Goal: Task Accomplishment & Management: Use online tool/utility

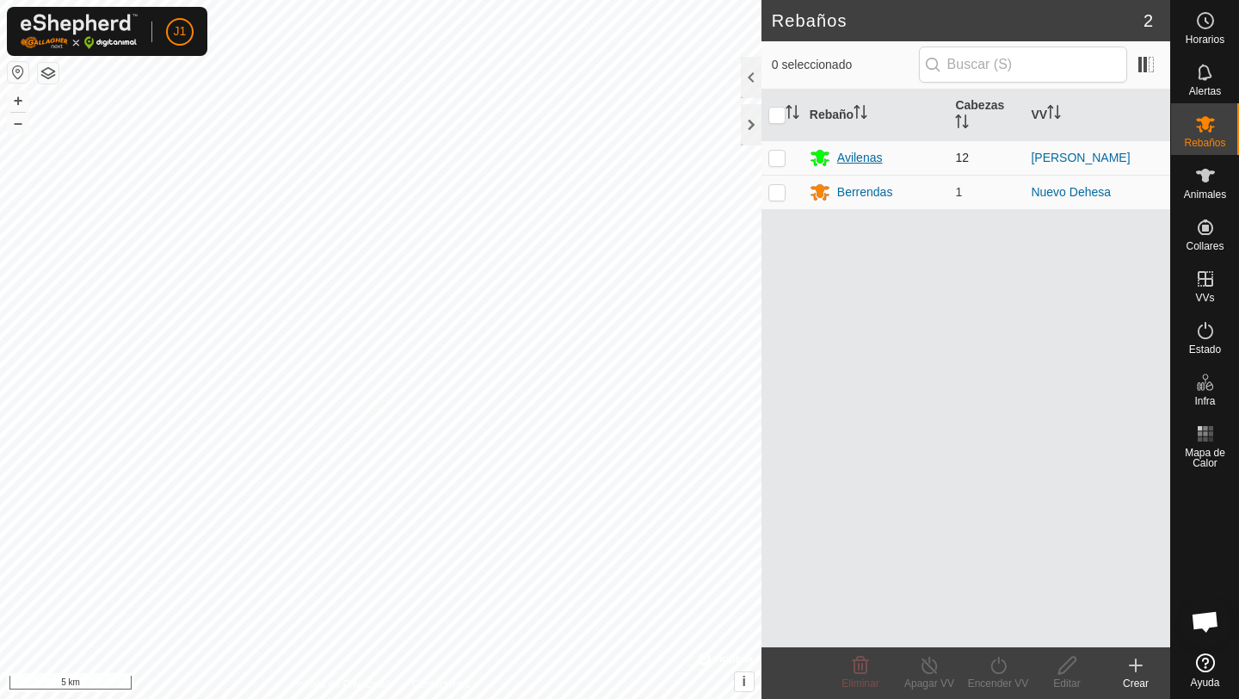
click at [825, 158] on icon at bounding box center [819, 159] width 19 height 16
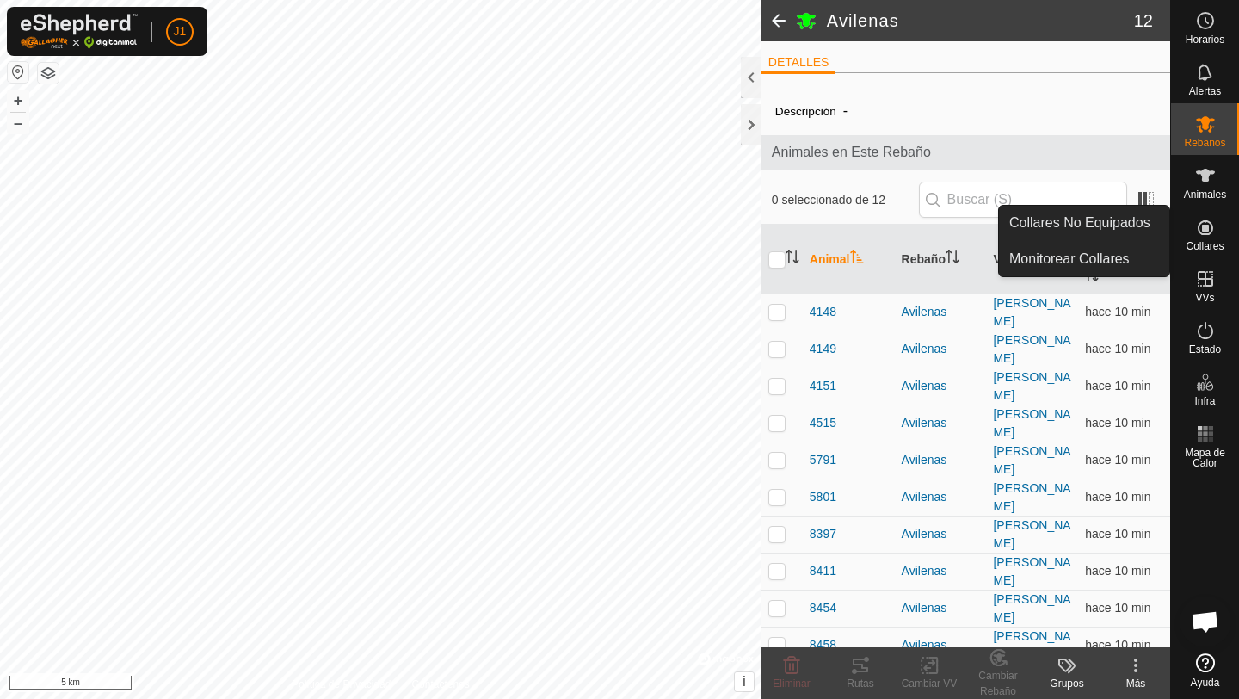
click at [1202, 238] on es-neckbands-svg-icon at bounding box center [1205, 227] width 31 height 28
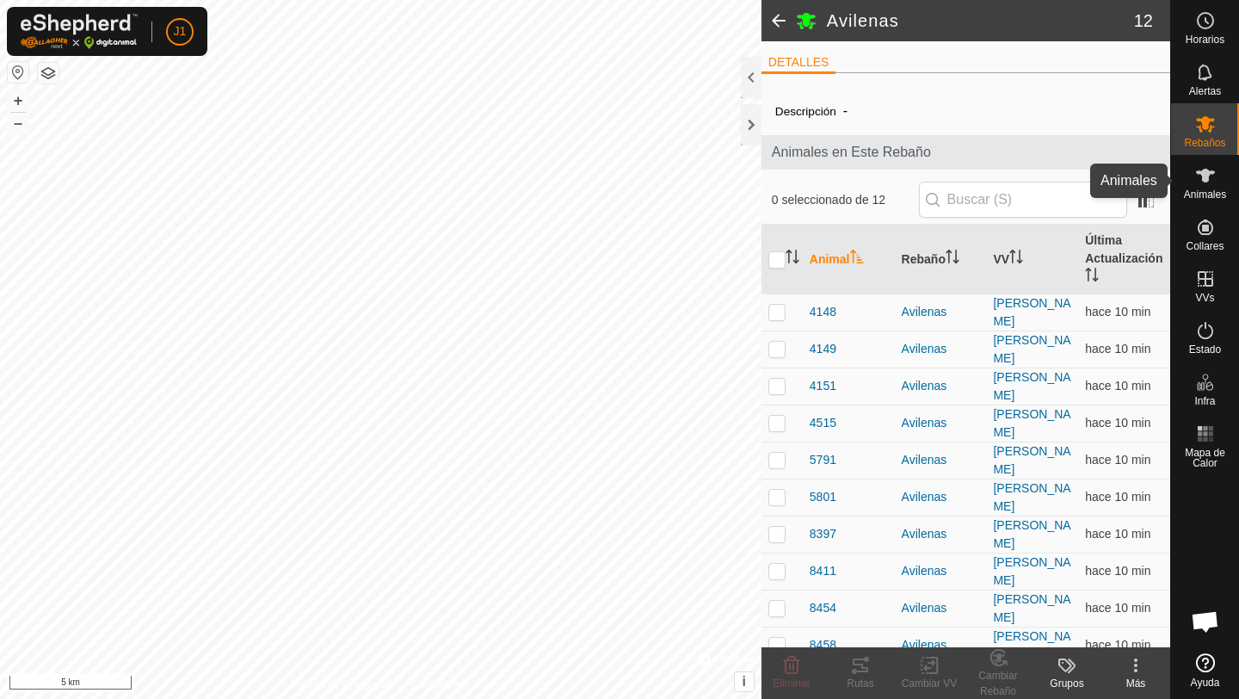
click at [1201, 202] on div "Animales" at bounding box center [1205, 181] width 68 height 52
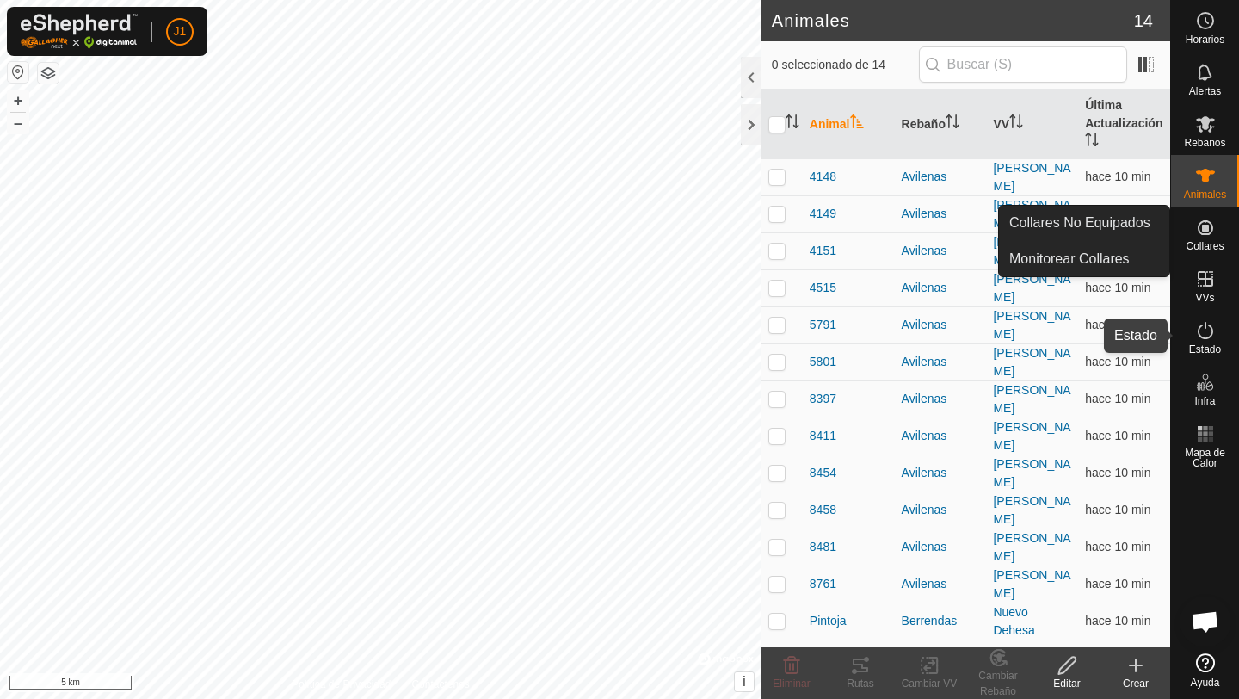
click at [1204, 350] on span "Estado" at bounding box center [1205, 349] width 32 height 10
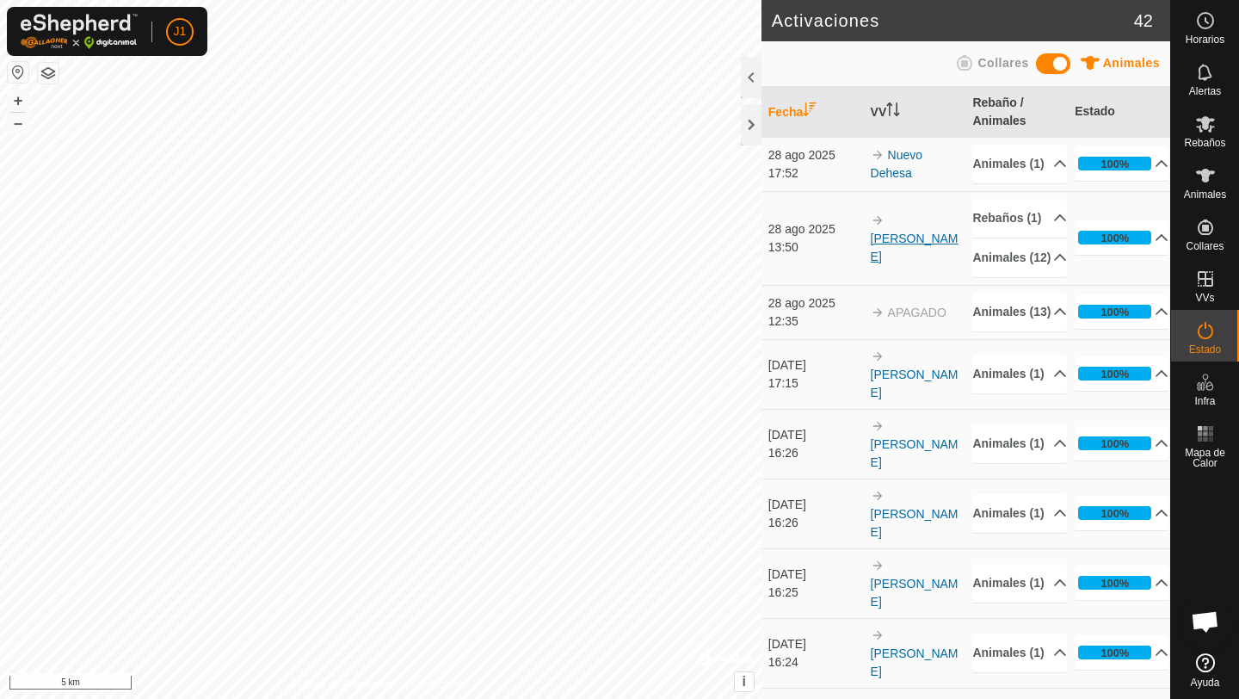
click at [914, 263] on link "[PERSON_NAME]" at bounding box center [915, 247] width 88 height 32
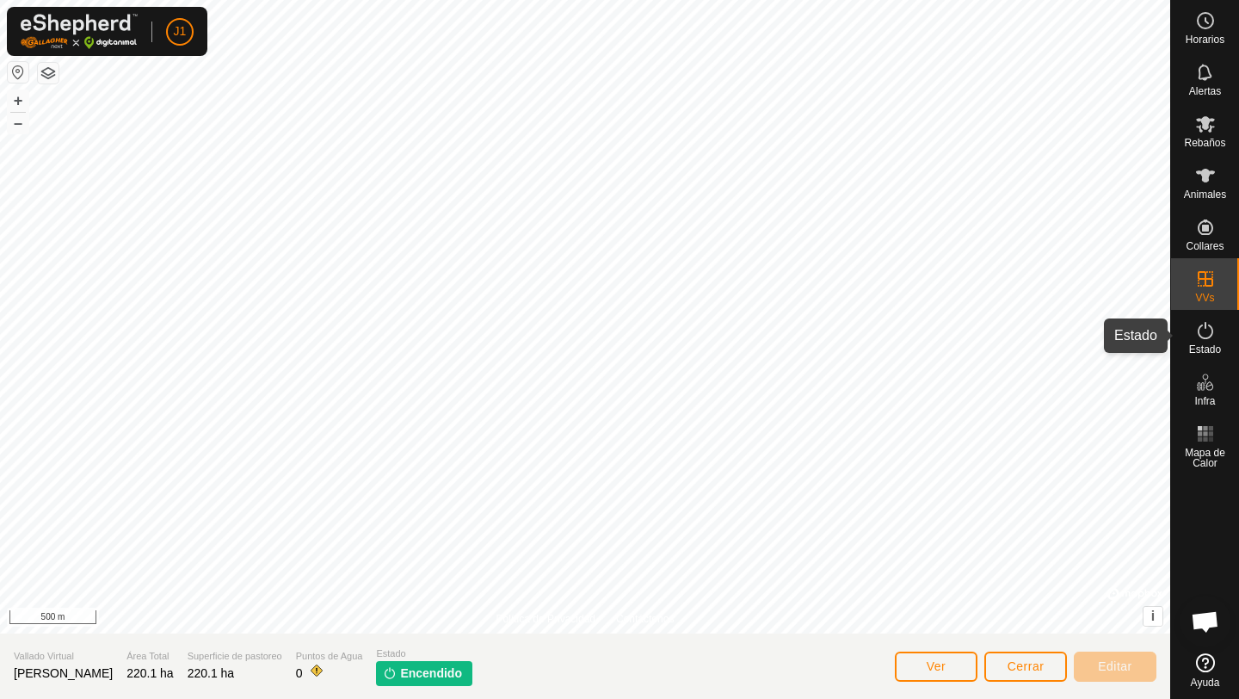
click at [1207, 327] on icon at bounding box center [1205, 330] width 21 height 21
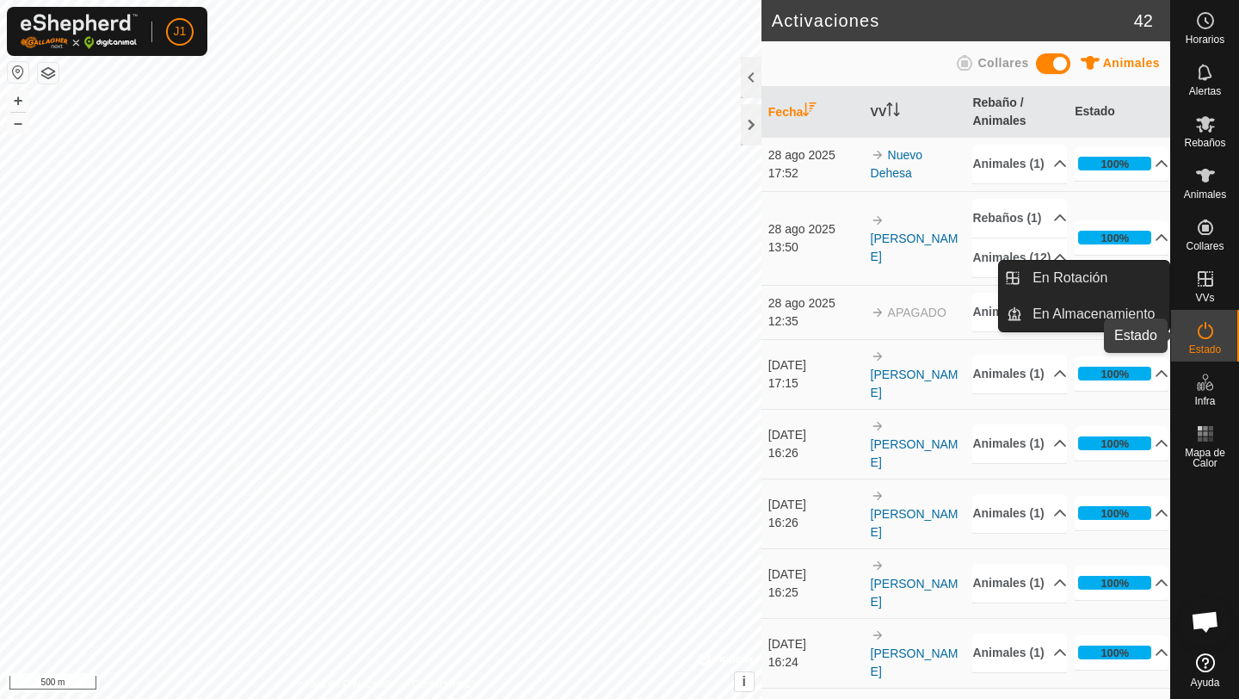
click at [1206, 338] on icon at bounding box center [1205, 330] width 15 height 17
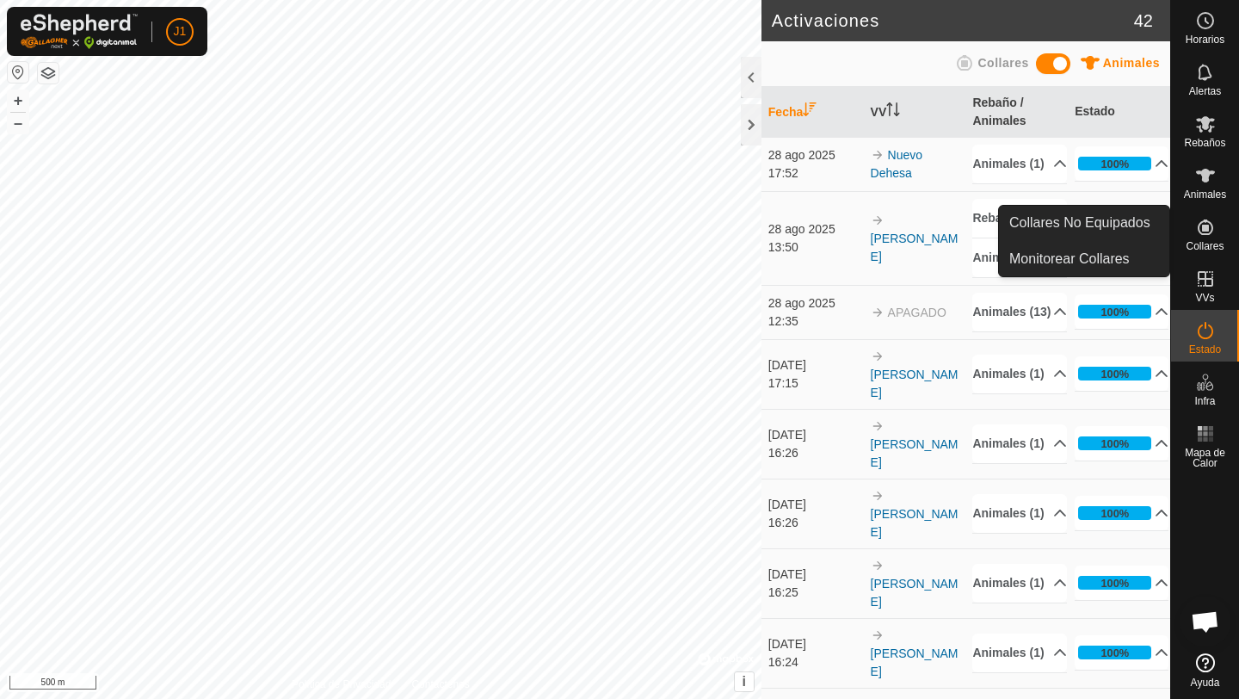
click at [1210, 232] on icon at bounding box center [1205, 226] width 15 height 15
click at [1210, 231] on icon at bounding box center [1205, 226] width 15 height 15
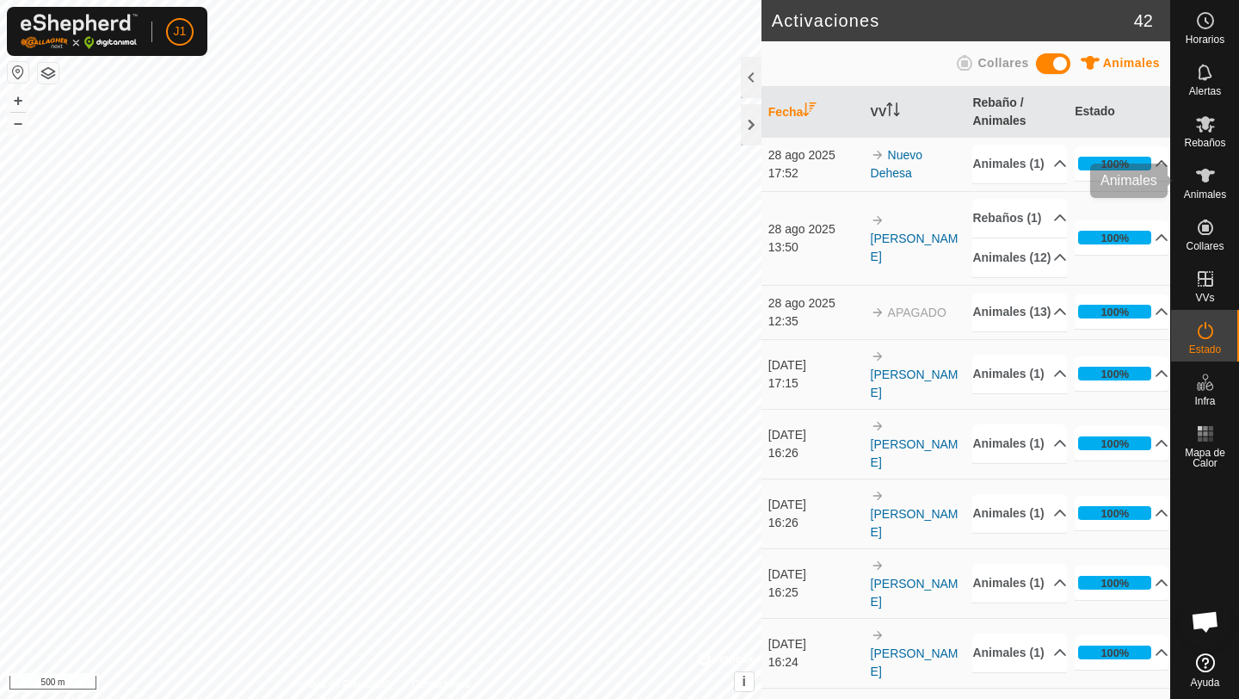
click at [1204, 199] on span "Animales" at bounding box center [1205, 194] width 42 height 10
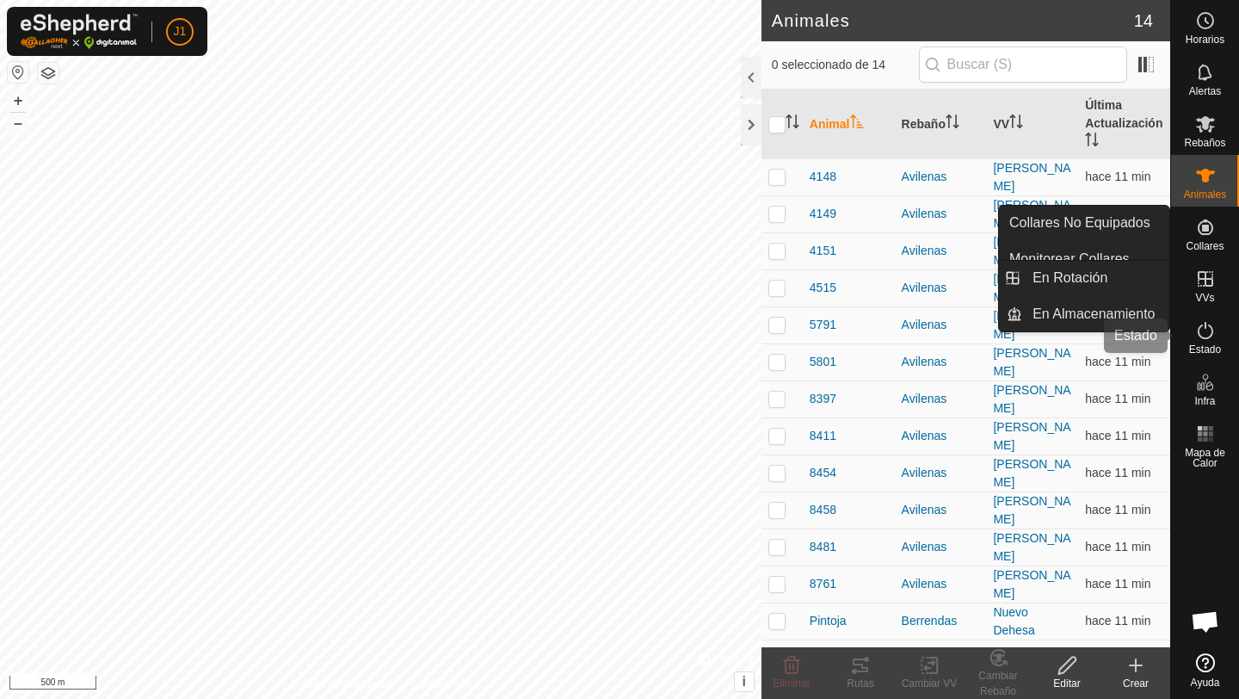
click at [1201, 328] on icon at bounding box center [1205, 330] width 21 height 21
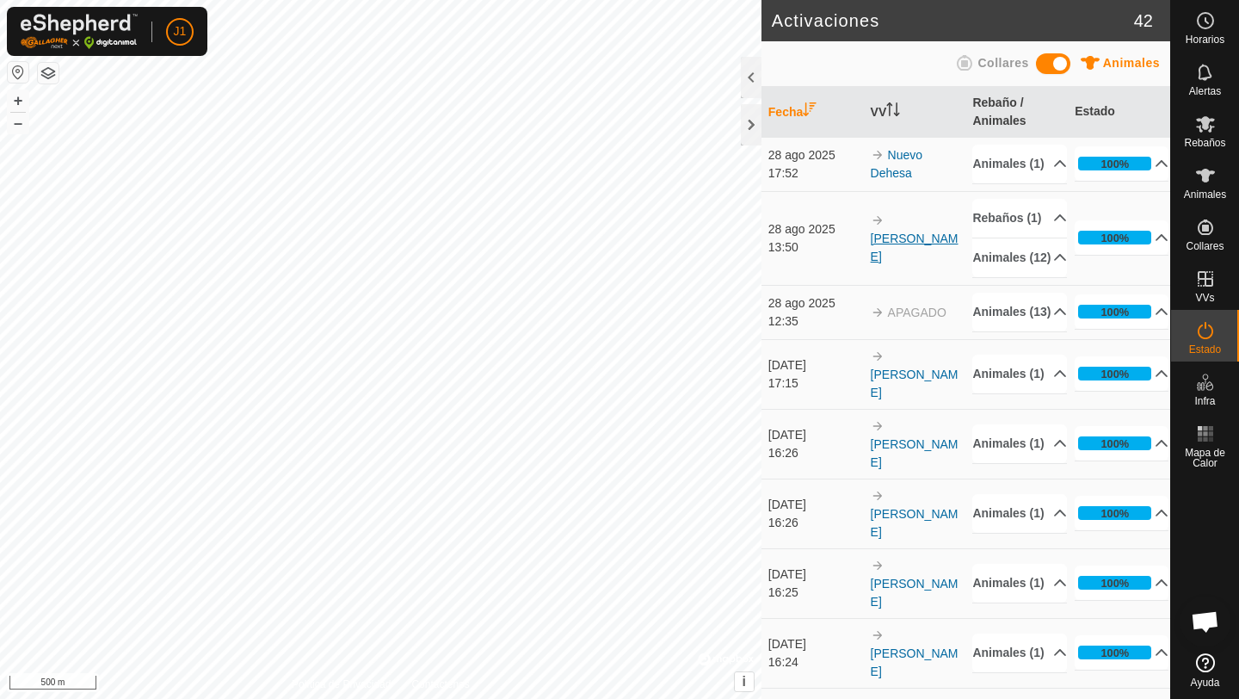
click at [905, 263] on link "[PERSON_NAME]" at bounding box center [915, 247] width 88 height 32
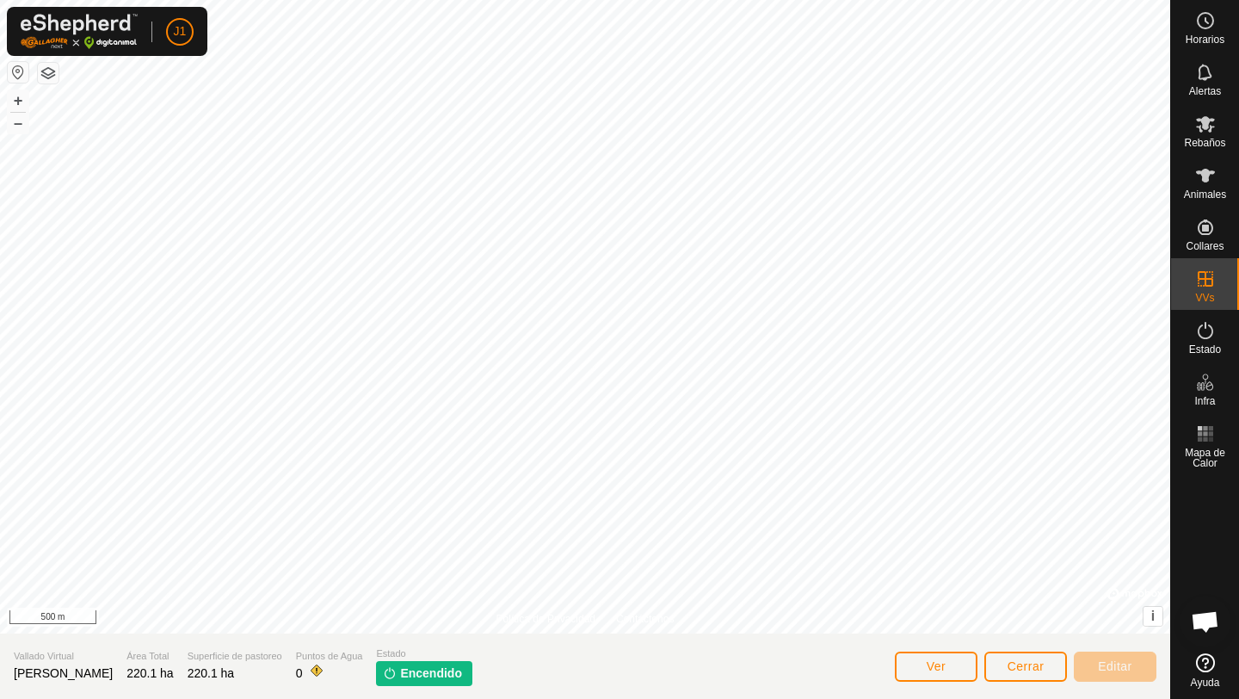
click at [400, 676] on span "Encendido" at bounding box center [431, 673] width 62 height 18
click at [383, 673] on img at bounding box center [390, 673] width 14 height 14
click at [1208, 339] on icon at bounding box center [1205, 330] width 21 height 21
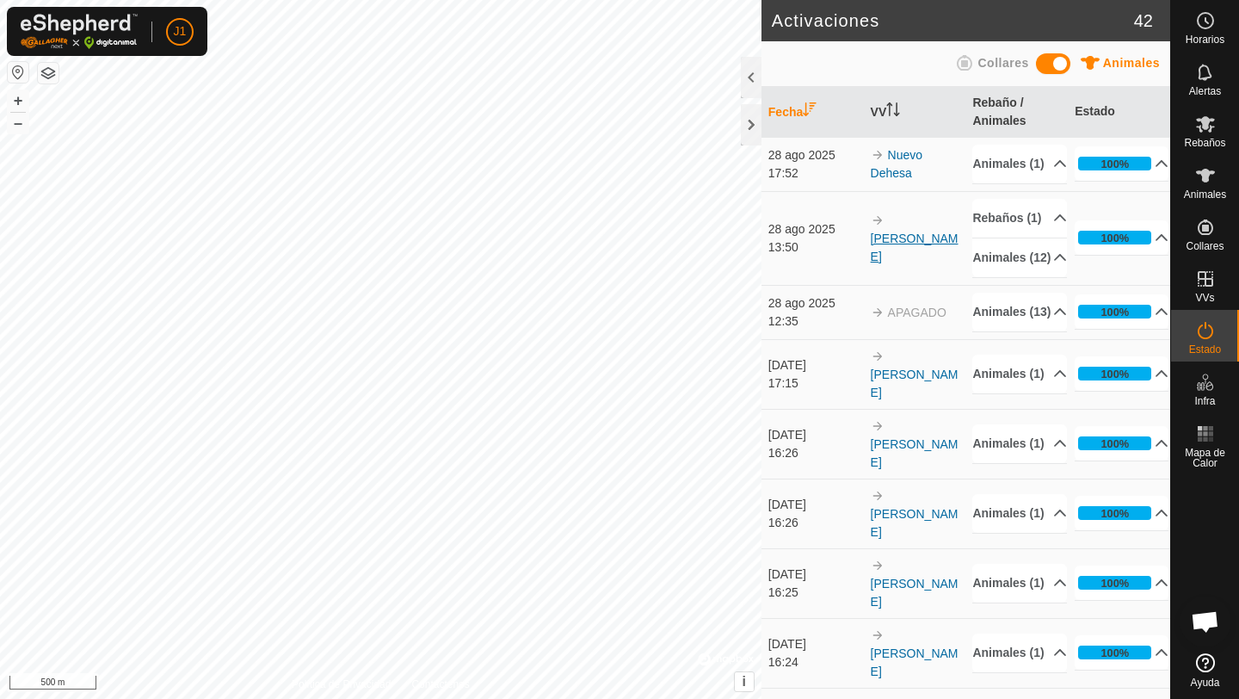
click at [914, 263] on link "[PERSON_NAME]" at bounding box center [915, 247] width 88 height 32
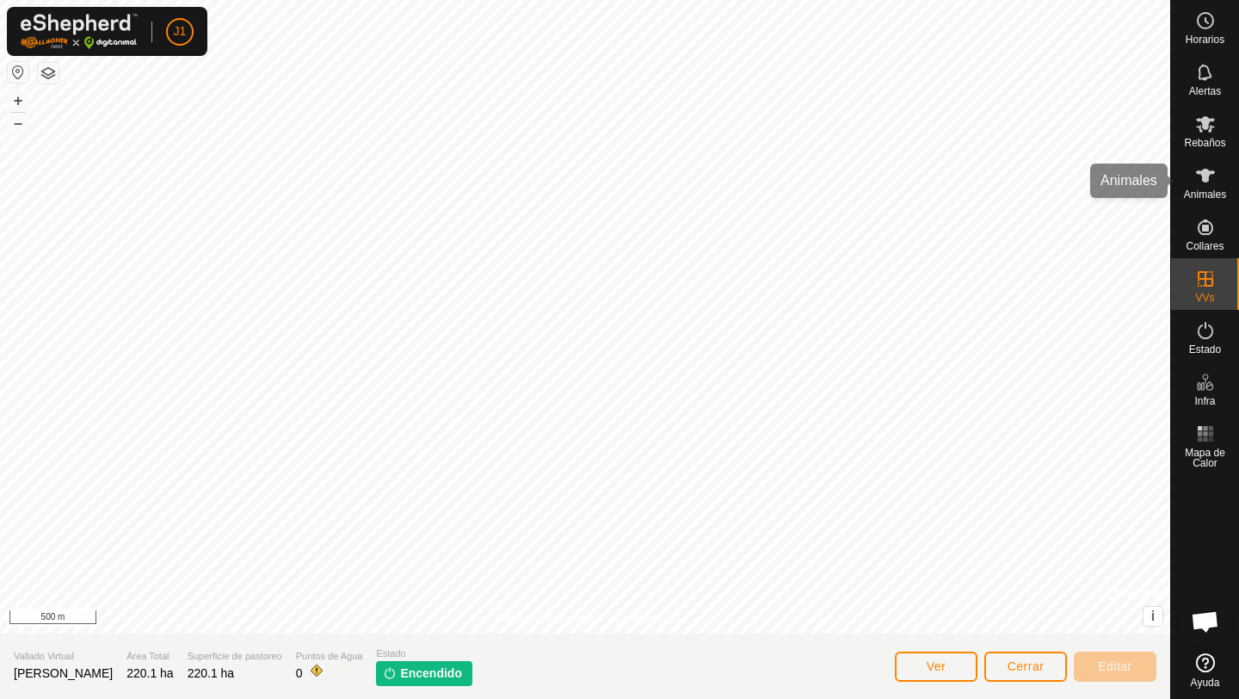
click at [1202, 195] on span "Animales" at bounding box center [1205, 194] width 42 height 10
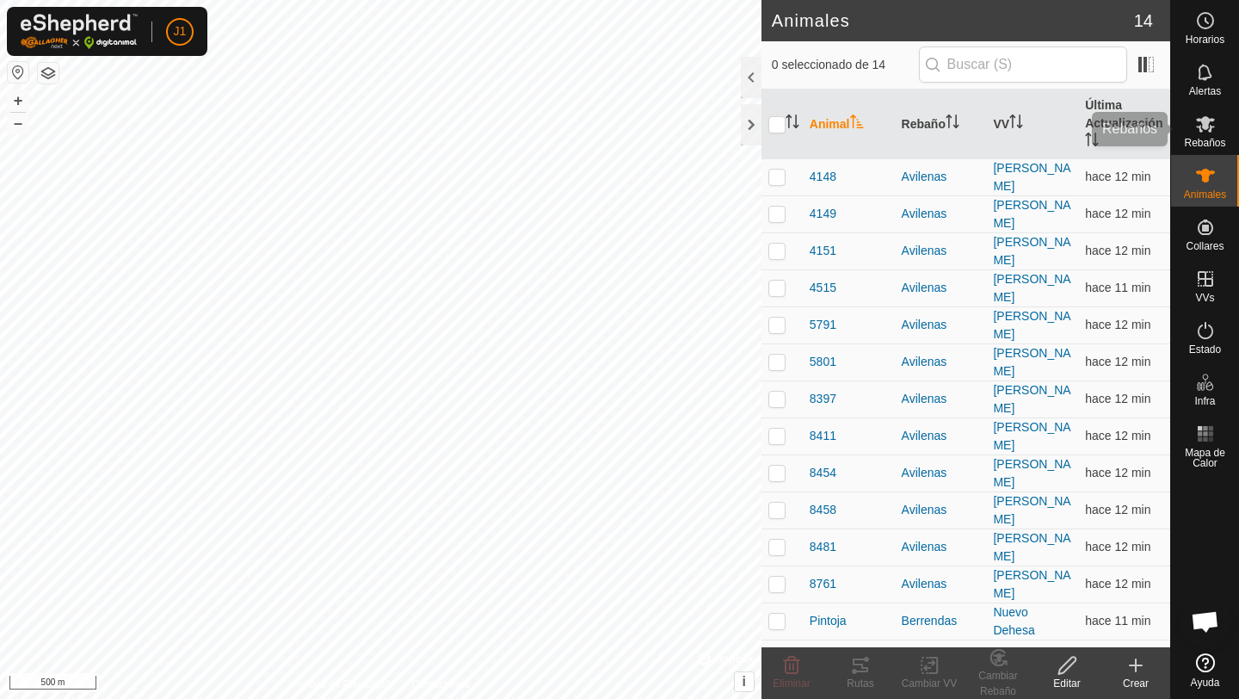
click at [1207, 126] on icon at bounding box center [1205, 124] width 19 height 16
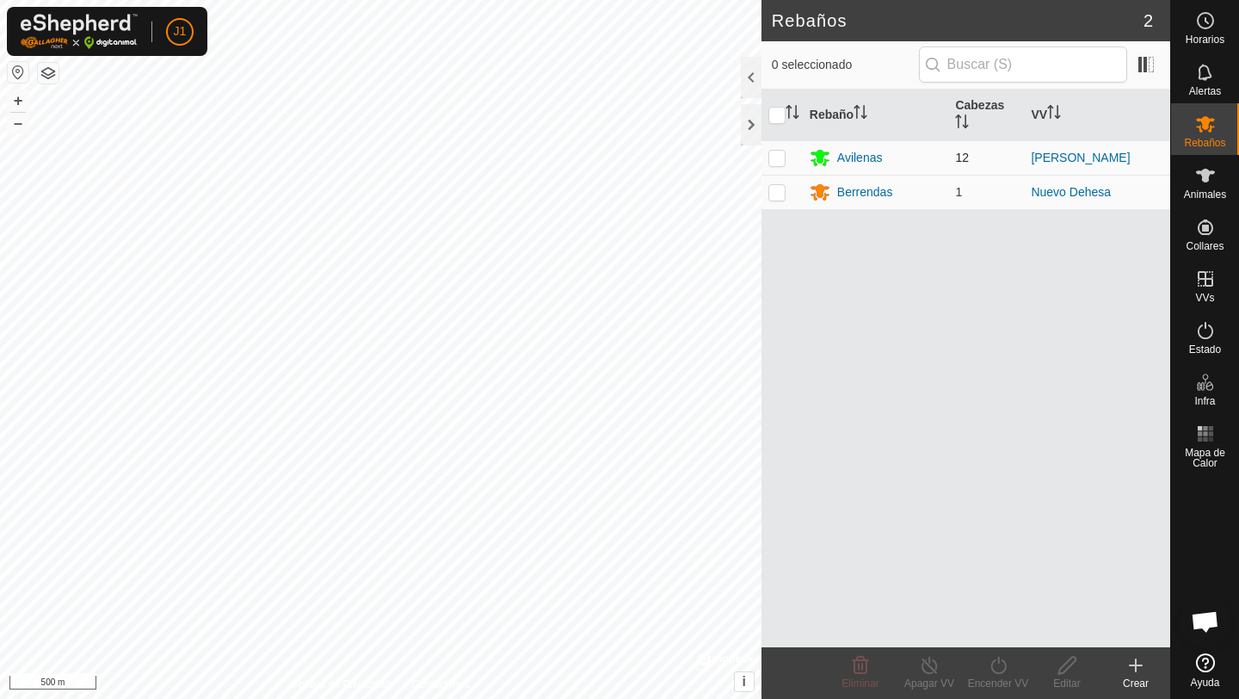
click at [780, 158] on p-checkbox at bounding box center [776, 158] width 17 height 14
checkbox input "true"
click at [933, 675] on div "Apagar VV" at bounding box center [929, 682] width 69 height 15
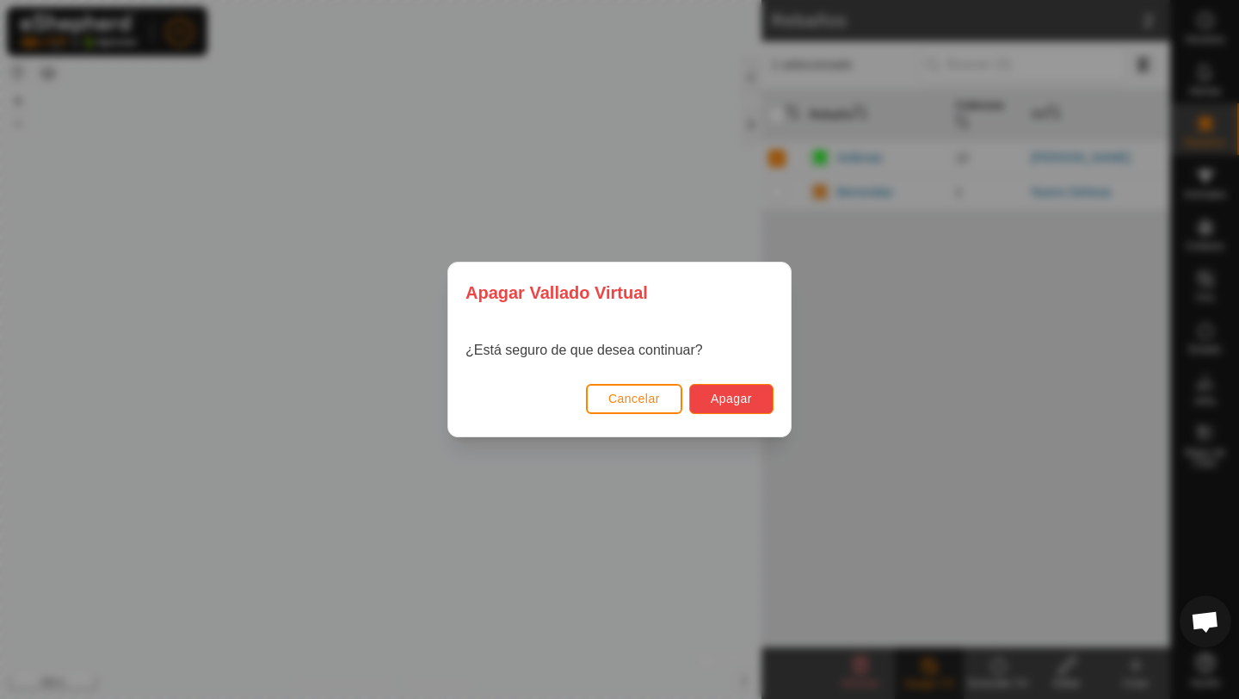
click at [737, 385] on button "Apagar" at bounding box center [731, 399] width 84 height 30
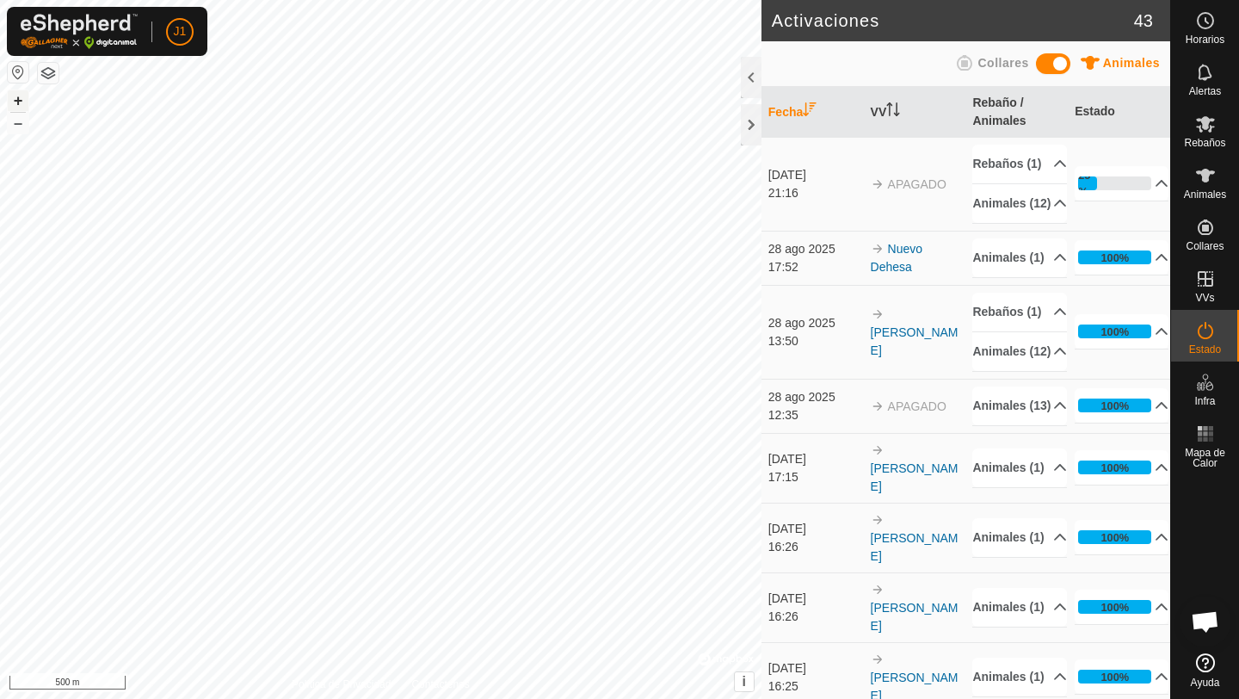
click at [23, 102] on button "+" at bounding box center [18, 100] width 21 height 21
click at [17, 99] on button "+" at bounding box center [18, 100] width 21 height 21
click at [19, 125] on button "–" at bounding box center [18, 123] width 21 height 21
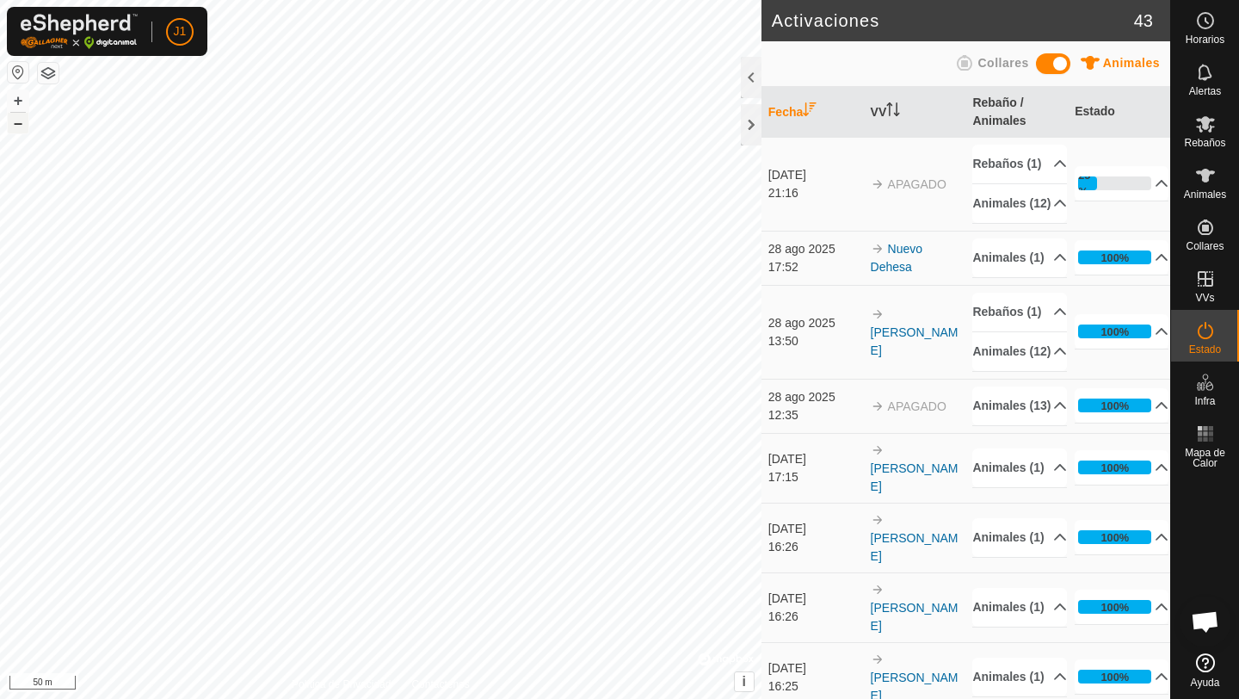
click at [19, 125] on button "–" at bounding box center [18, 123] width 21 height 21
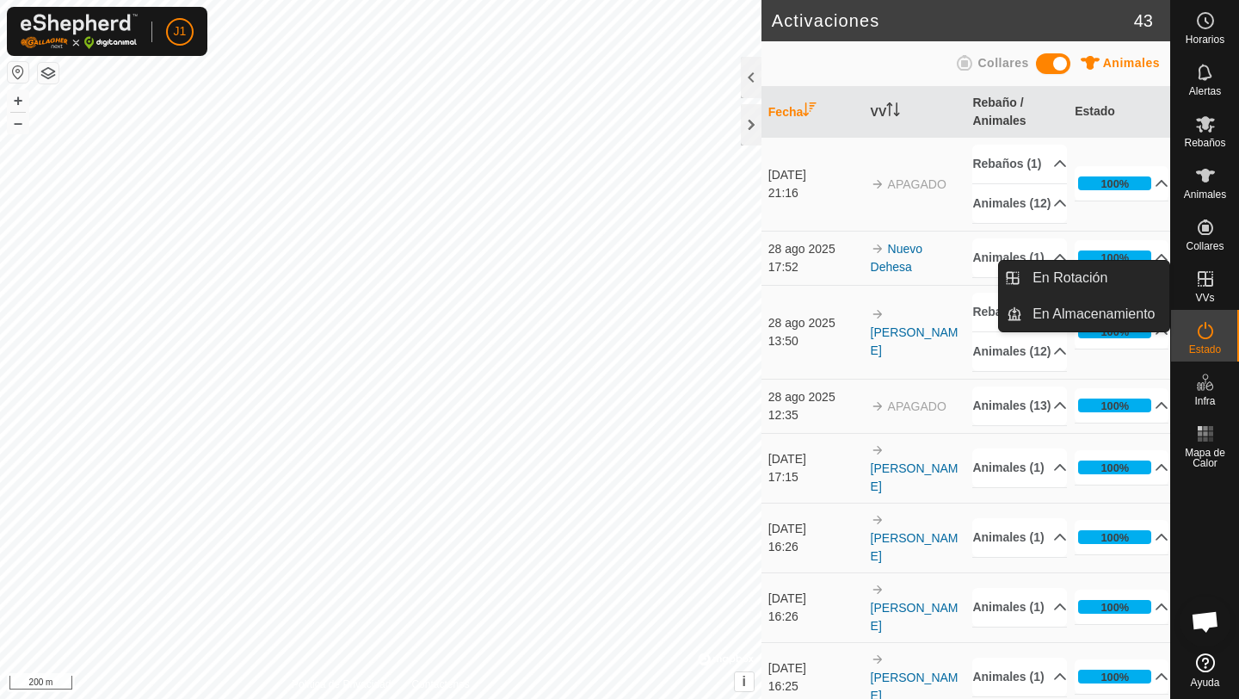
click at [1207, 286] on icon at bounding box center [1205, 278] width 21 height 21
click at [1204, 295] on span "VVs" at bounding box center [1204, 298] width 19 height 10
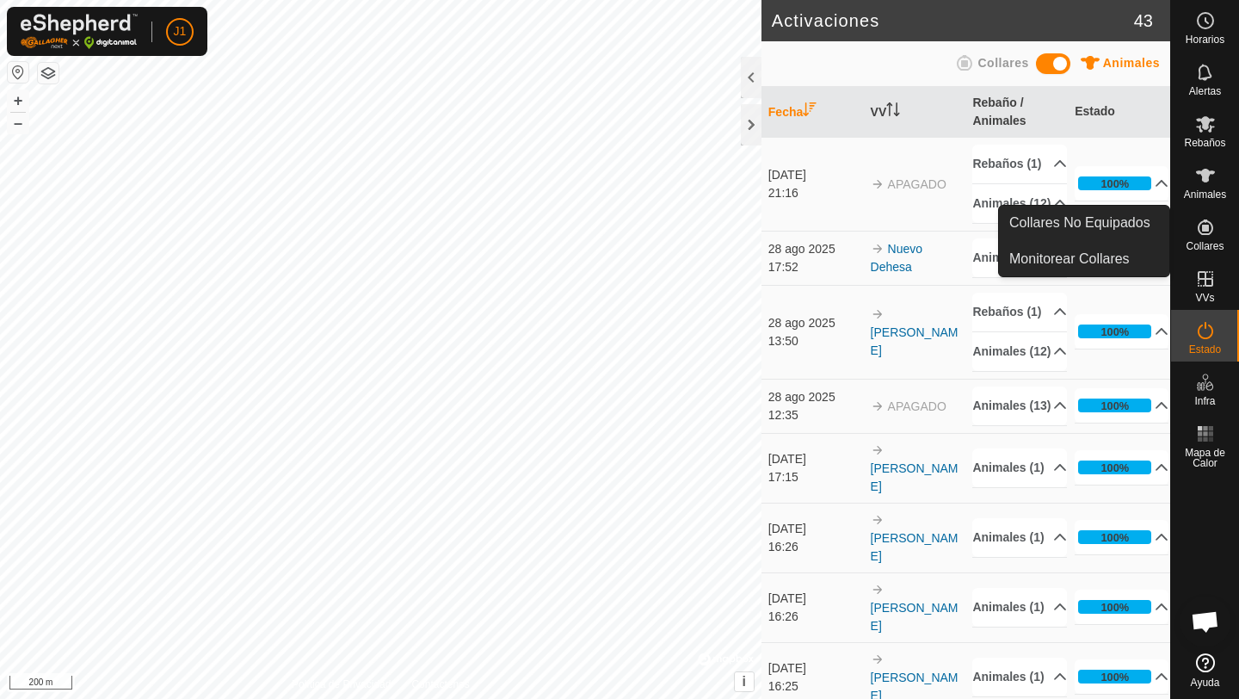
click at [1210, 232] on icon at bounding box center [1205, 227] width 21 height 21
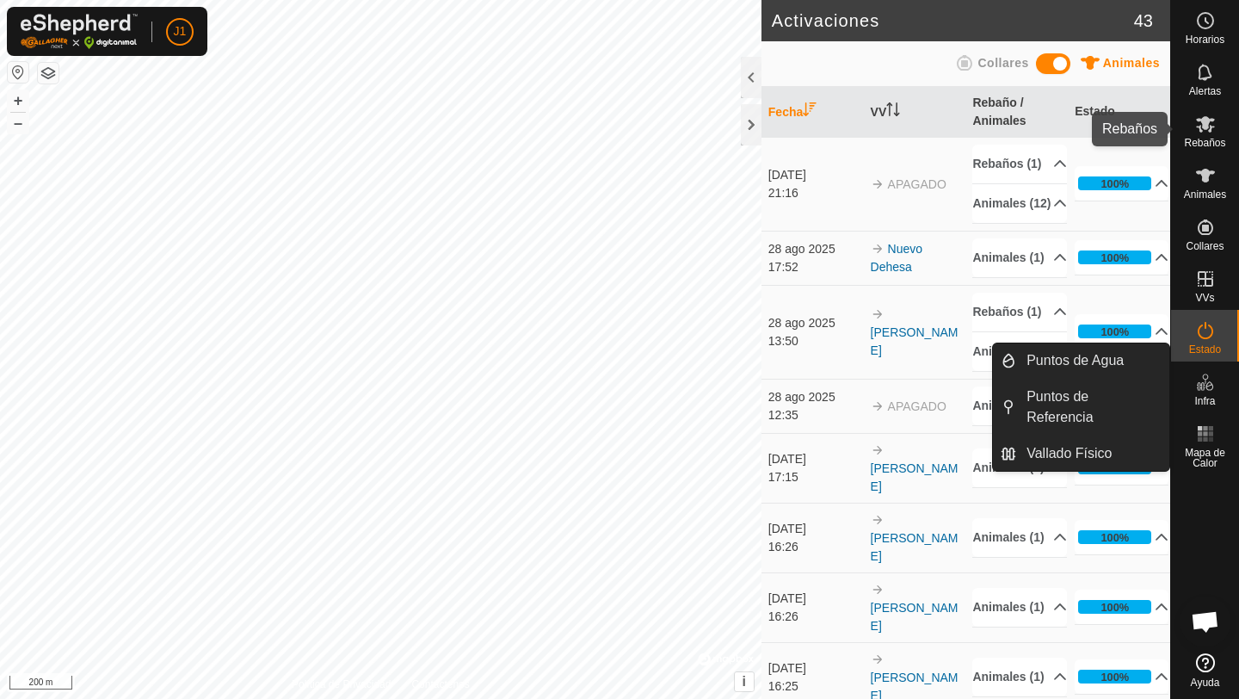
click at [1214, 138] on span "Rebaños" at bounding box center [1204, 143] width 41 height 10
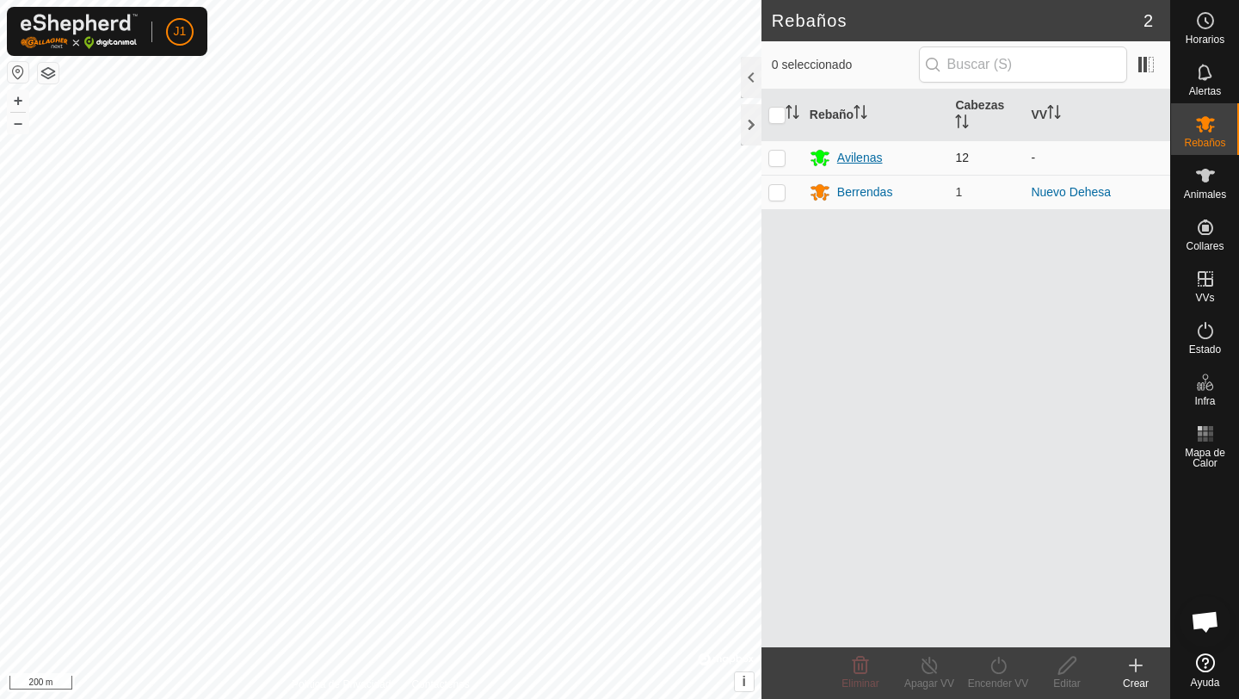
click at [865, 157] on div "Avilenas" at bounding box center [860, 158] width 46 height 18
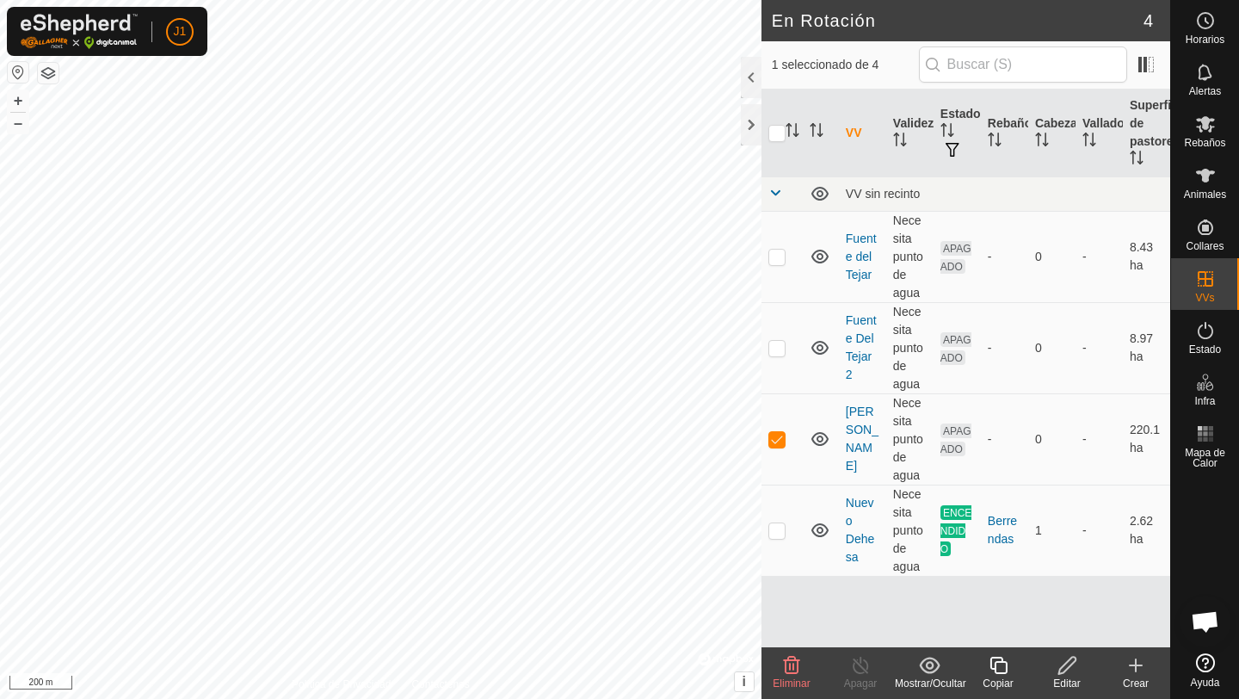
click at [1060, 662] on icon at bounding box center [1067, 665] width 22 height 21
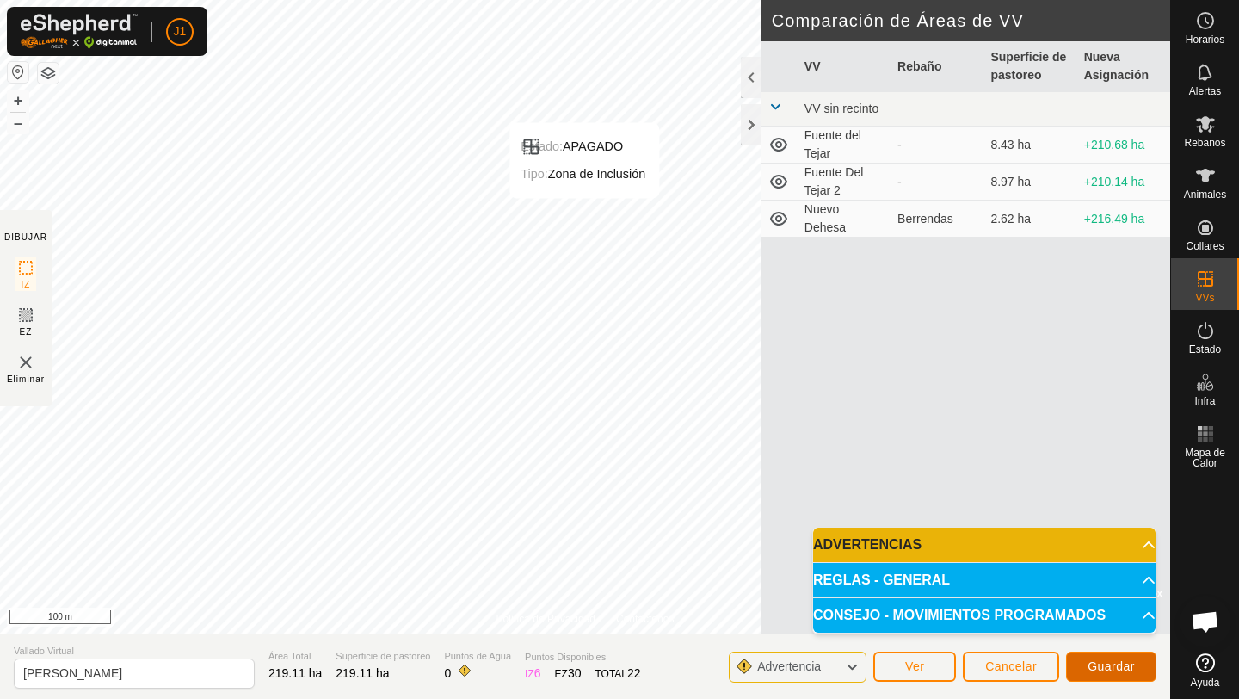
click at [1106, 674] on button "Guardar" at bounding box center [1111, 666] width 90 height 30
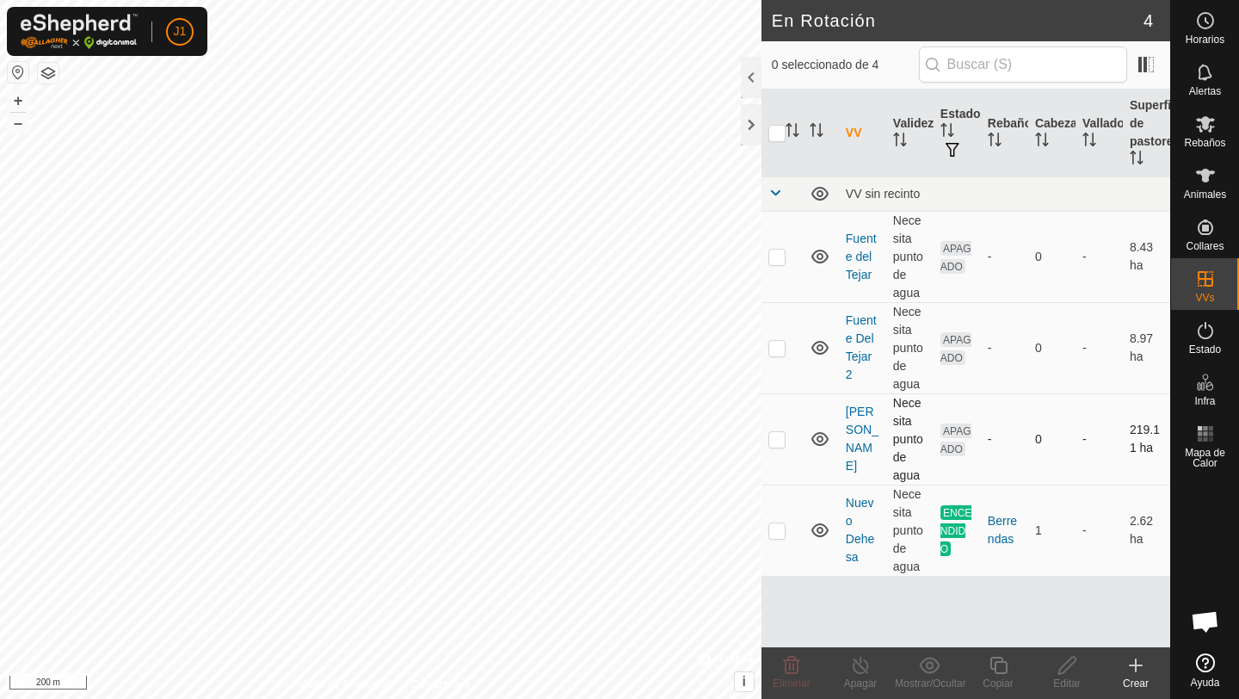
click at [780, 437] on p-checkbox at bounding box center [776, 439] width 17 height 14
checkbox input "true"
click at [1204, 184] on icon at bounding box center [1205, 175] width 21 height 21
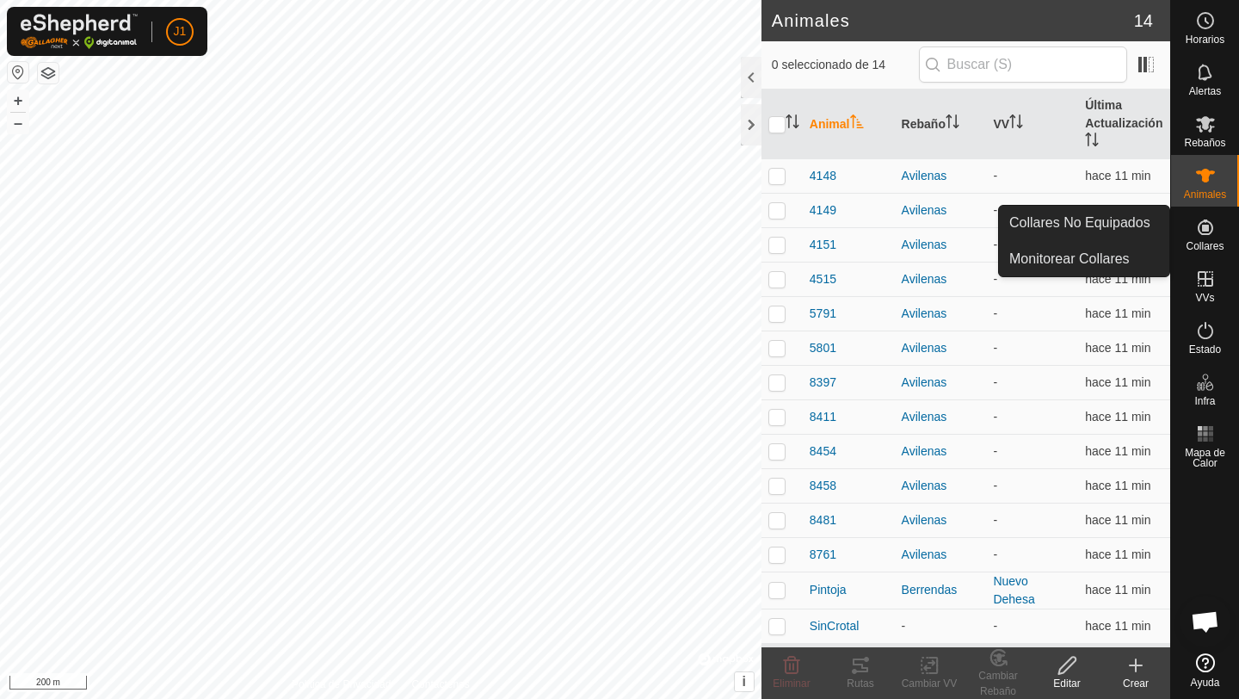
click at [1214, 235] on icon at bounding box center [1205, 227] width 21 height 21
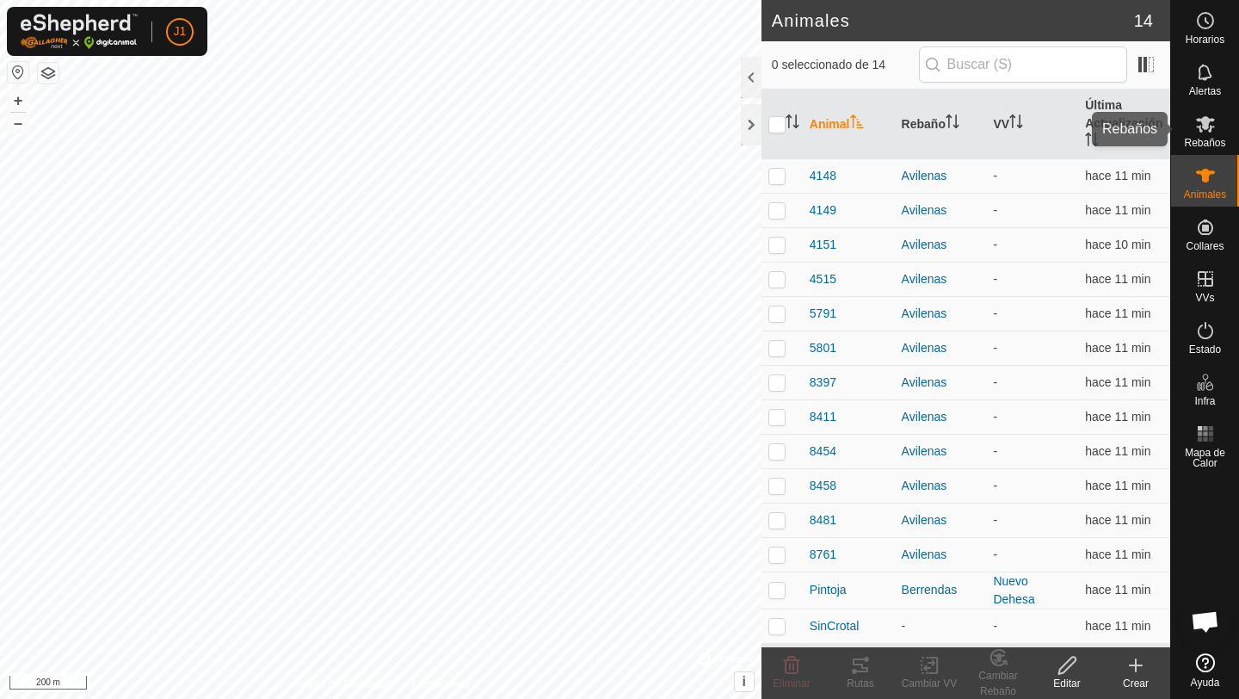
click at [1205, 135] on es-mob-svg-icon at bounding box center [1205, 124] width 31 height 28
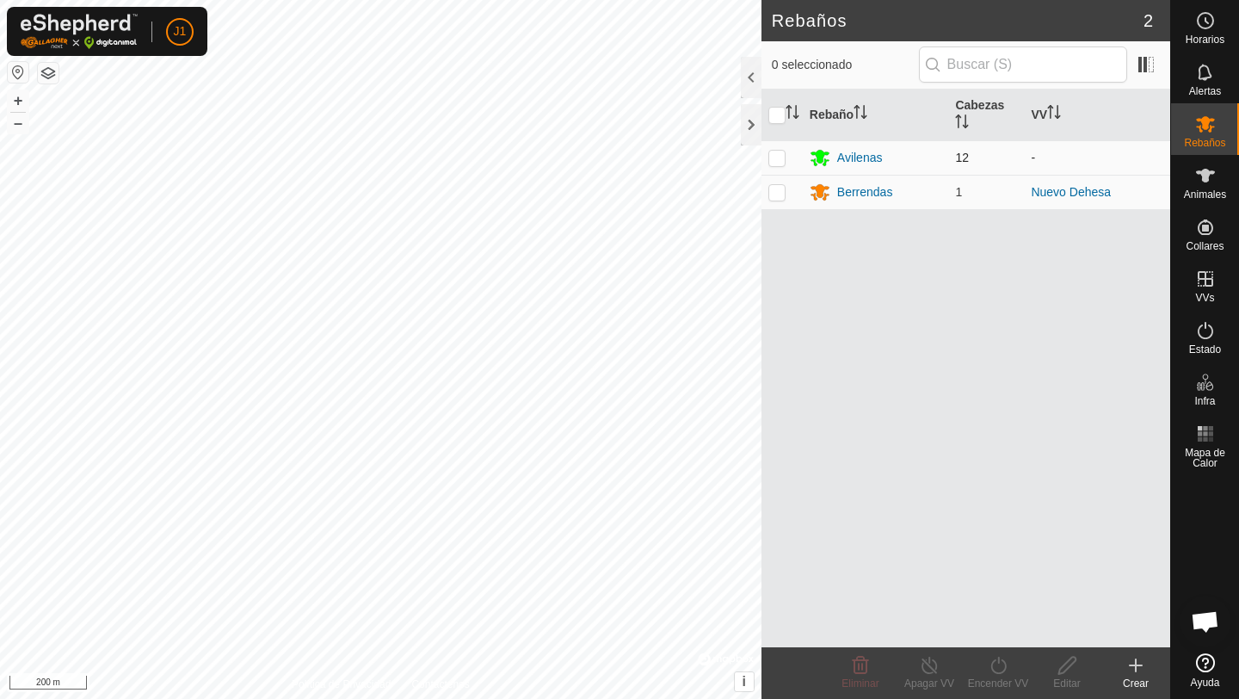
click at [780, 154] on p-checkbox at bounding box center [776, 158] width 17 height 14
checkbox input "true"
click at [995, 665] on icon at bounding box center [999, 665] width 22 height 21
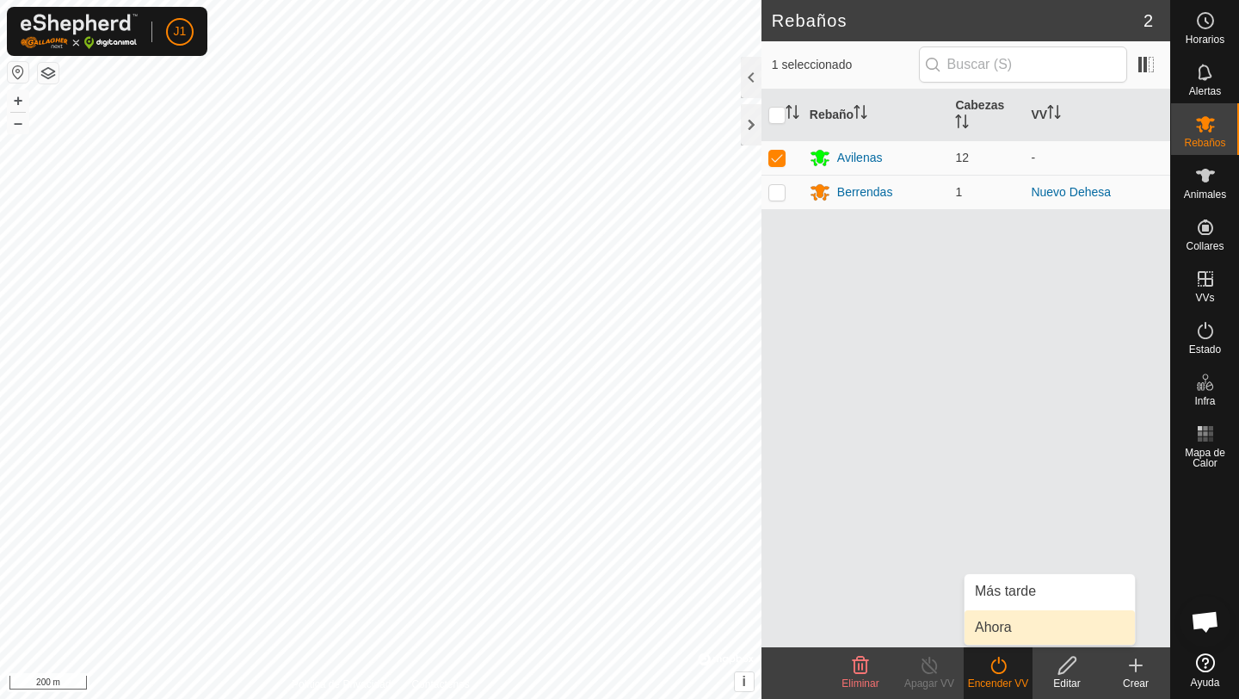
click at [1011, 625] on link "Ahora" at bounding box center [1049, 627] width 170 height 34
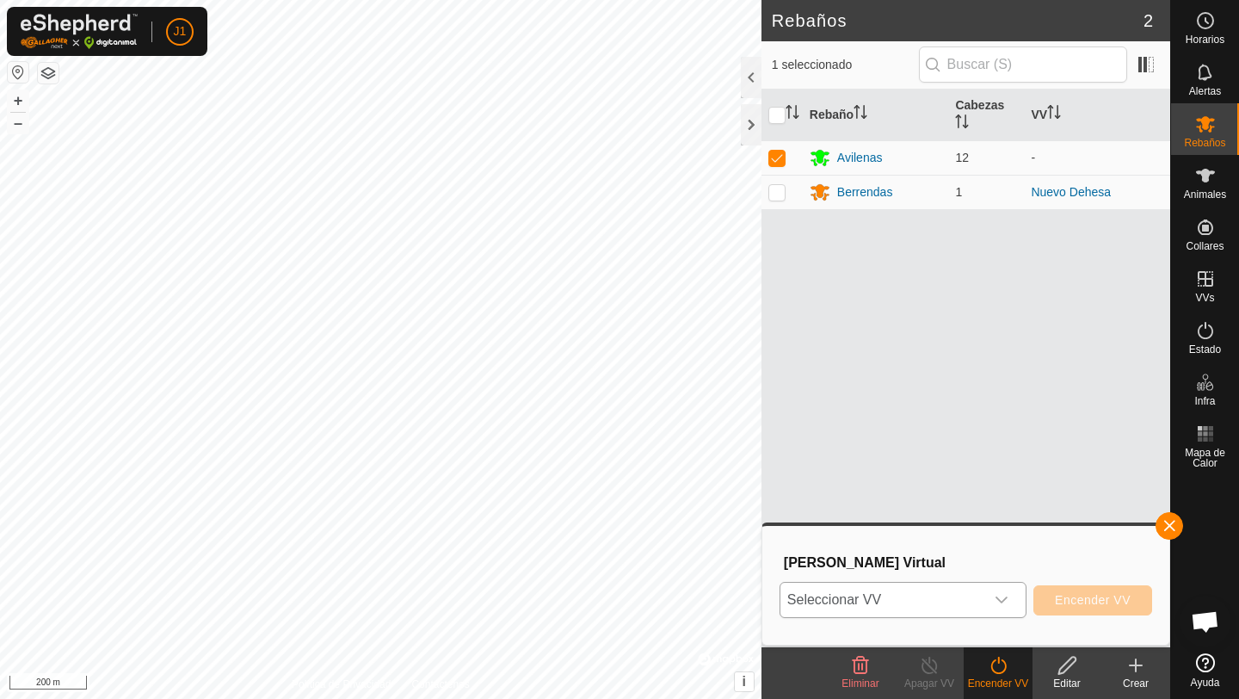
click at [964, 591] on span "Seleccionar VV" at bounding box center [882, 599] width 204 height 34
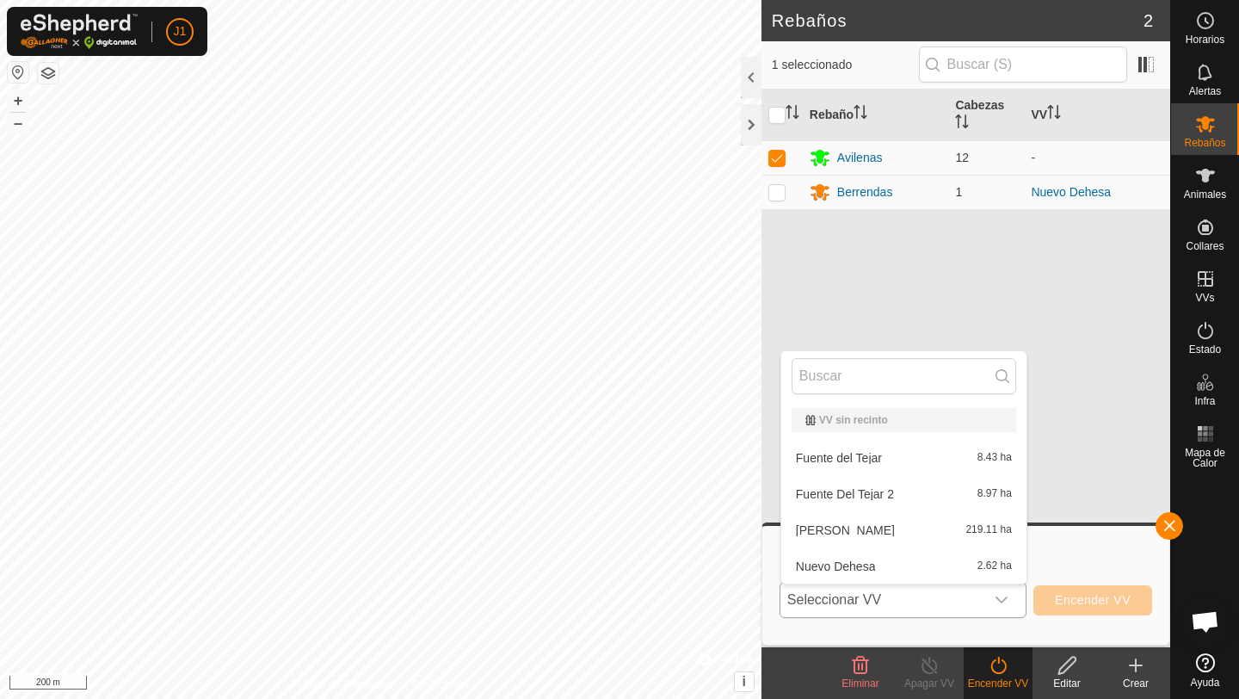
click at [871, 524] on li "[PERSON_NAME] 219.11 ha" at bounding box center [903, 530] width 245 height 34
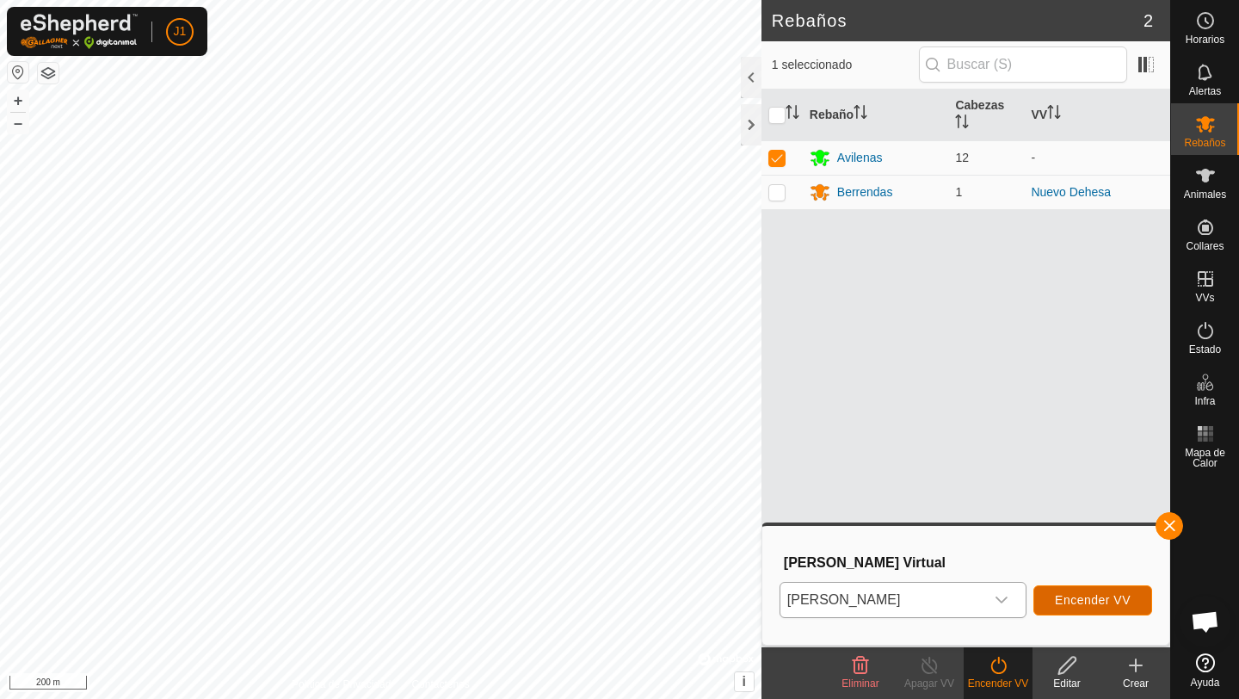
click at [1086, 599] on span "Encender VV" at bounding box center [1093, 600] width 76 height 14
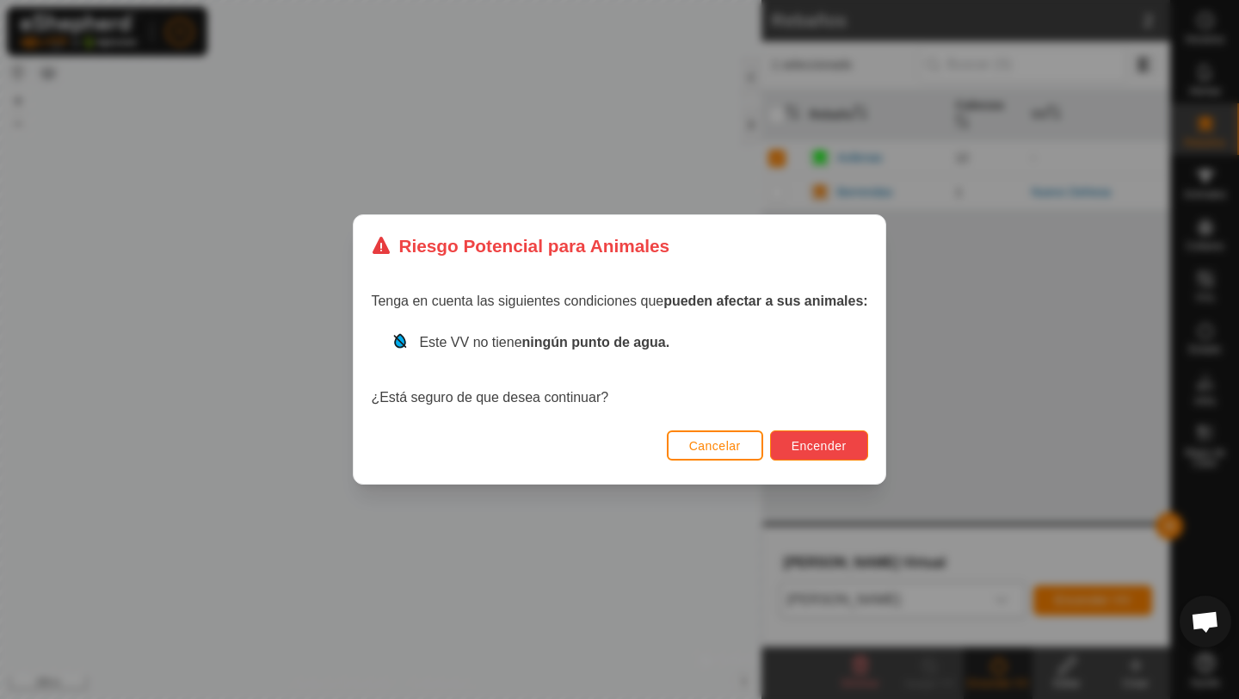
click at [825, 447] on span "Encender" at bounding box center [818, 446] width 55 height 14
